Goal: Transaction & Acquisition: Purchase product/service

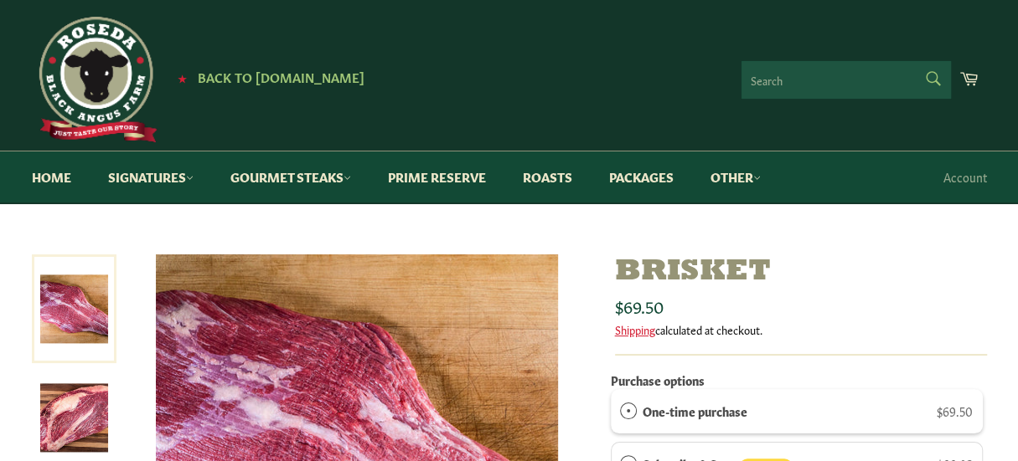
click at [929, 71] on form "Search Search" at bounding box center [845, 80] width 209 height 38
type input "[PERSON_NAME]"
click at [913, 61] on button "Search" at bounding box center [932, 78] width 38 height 35
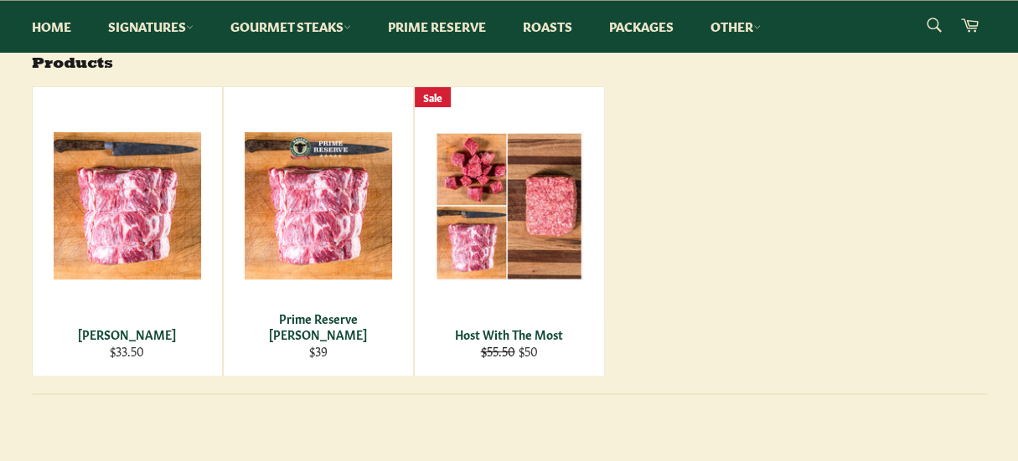
scroll to position [276, 0]
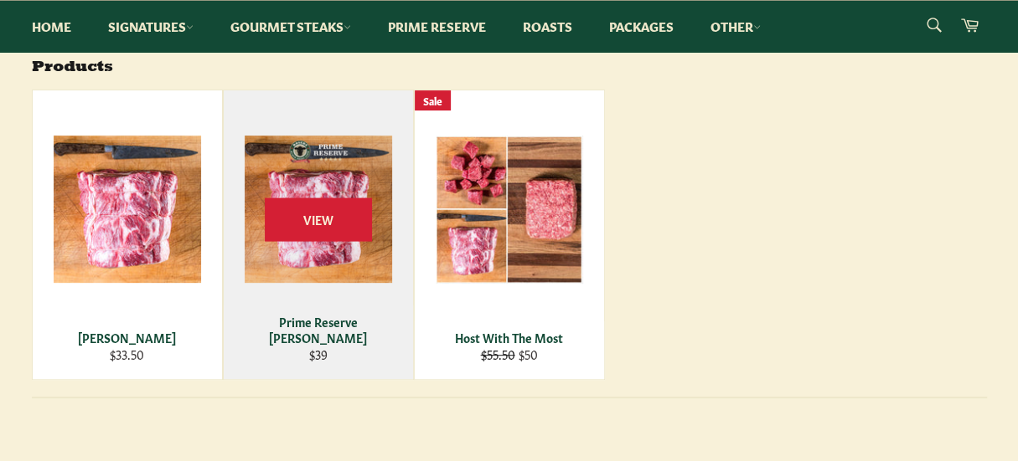
click at [291, 343] on div "Prime Reserve [PERSON_NAME]" at bounding box center [318, 330] width 168 height 33
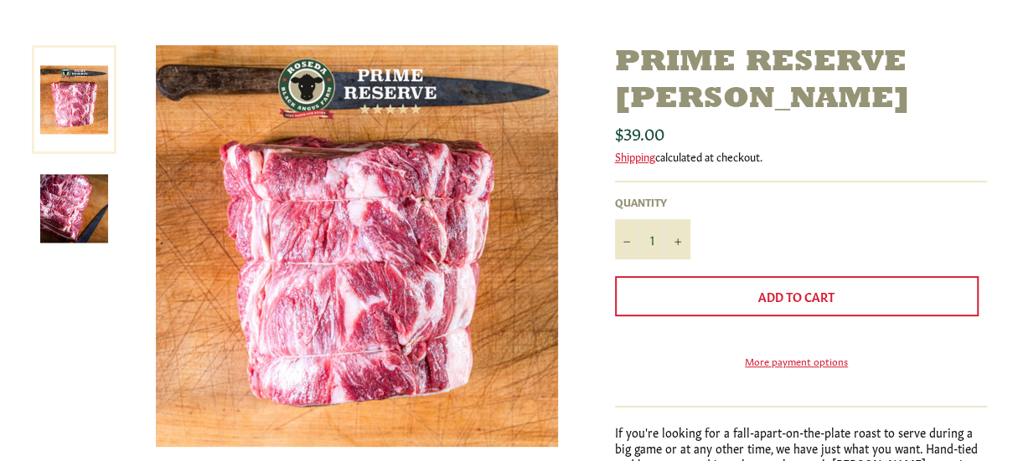
scroll to position [224, 0]
